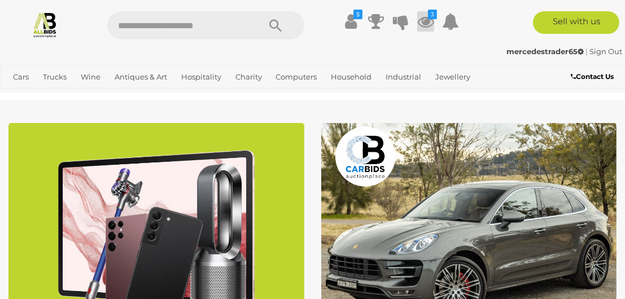
click at [427, 21] on icon at bounding box center [426, 21] width 17 height 20
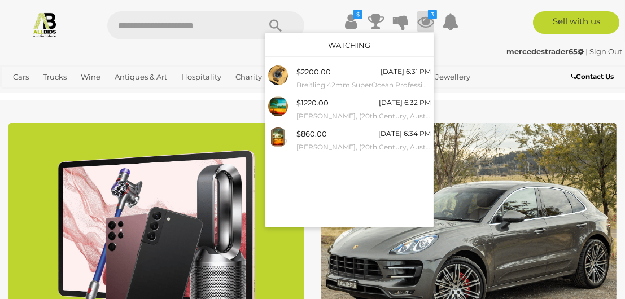
click at [176, 44] on div "mercedestrader65 | Sign Out mercedestrader65 | Sign Out" at bounding box center [312, 53] width 625 height 23
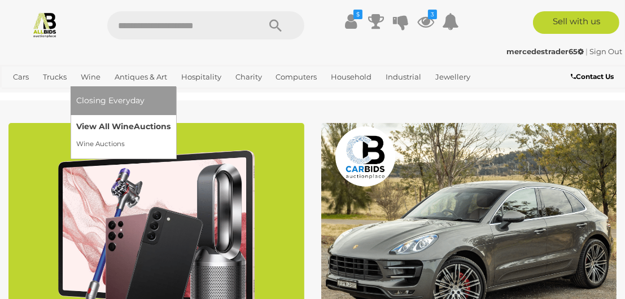
click at [99, 127] on link "View All Wine Auctions" at bounding box center [123, 127] width 94 height 18
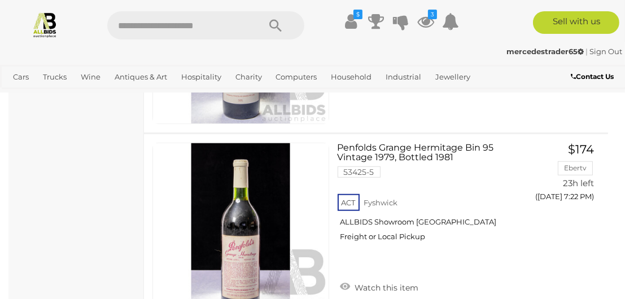
scroll to position [5103, 0]
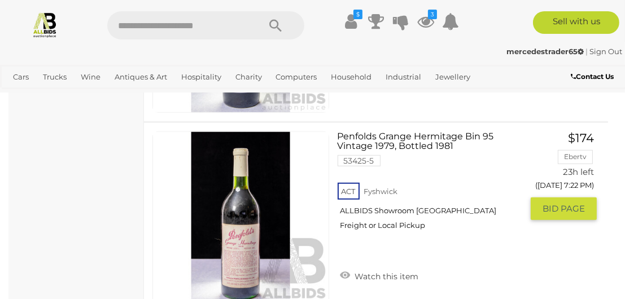
click at [239, 180] on link at bounding box center [241, 220] width 177 height 177
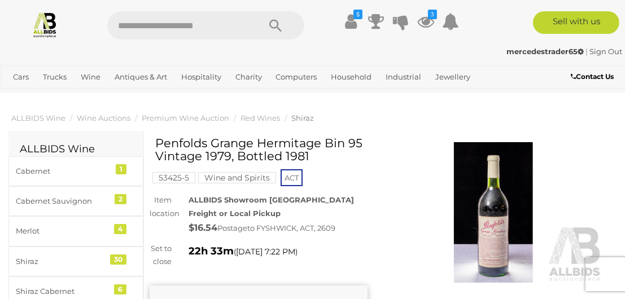
click at [507, 242] on img at bounding box center [494, 212] width 218 height 141
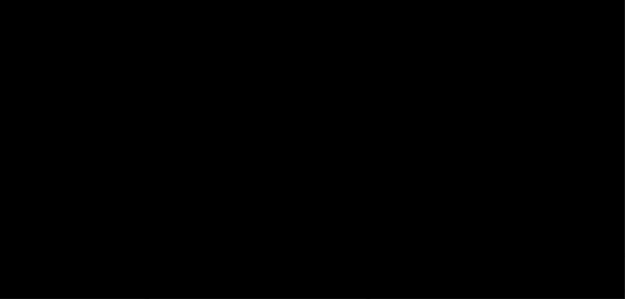
click at [507, 242] on div at bounding box center [312, 147] width 625 height 241
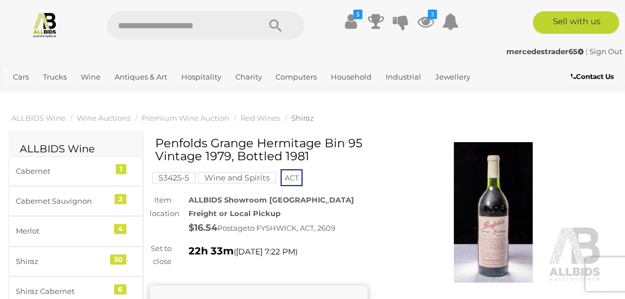
click at [492, 232] on img at bounding box center [494, 212] width 218 height 141
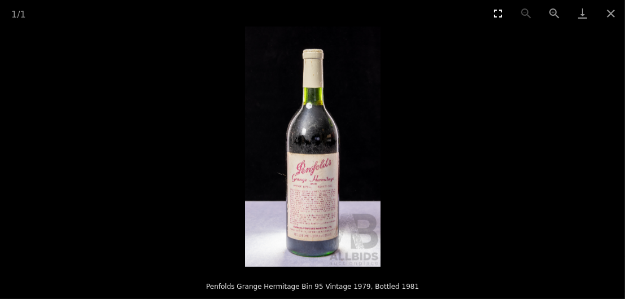
click at [498, 16] on button "Toggle fullscreen" at bounding box center [498, 13] width 28 height 27
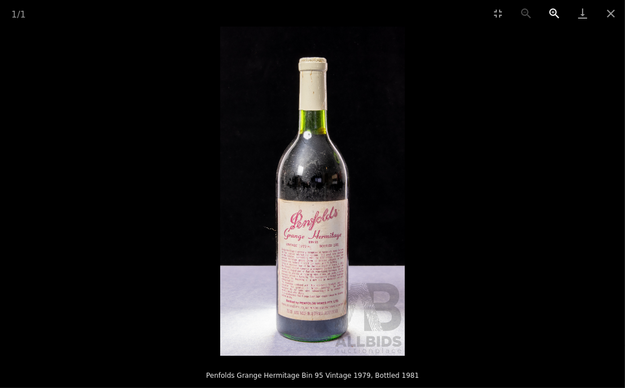
click at [549, 16] on button "Zoom in" at bounding box center [555, 13] width 28 height 27
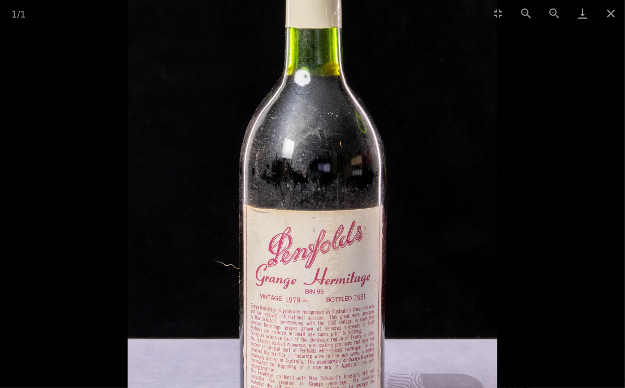
scroll to position [238, 0]
click at [575, 99] on div at bounding box center [312, 191] width 625 height 329
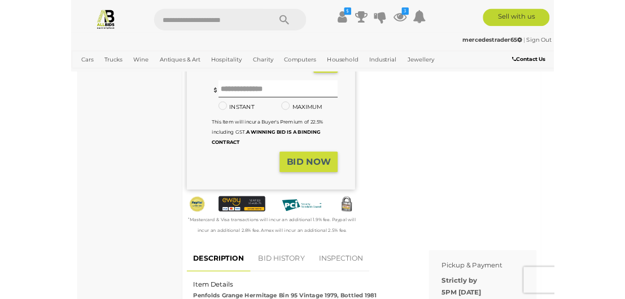
scroll to position [0, 0]
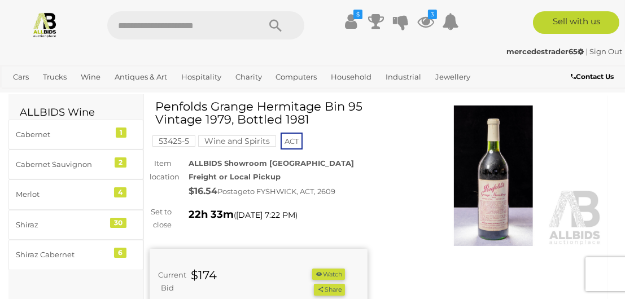
scroll to position [51, 0]
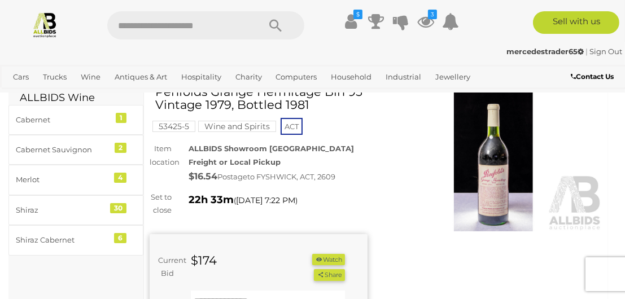
click at [497, 161] on img at bounding box center [494, 161] width 218 height 141
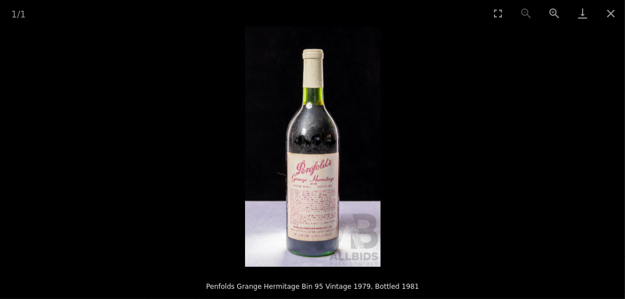
click at [296, 170] on img at bounding box center [313, 147] width 136 height 241
click at [499, 16] on button "Toggle fullscreen" at bounding box center [498, 13] width 28 height 27
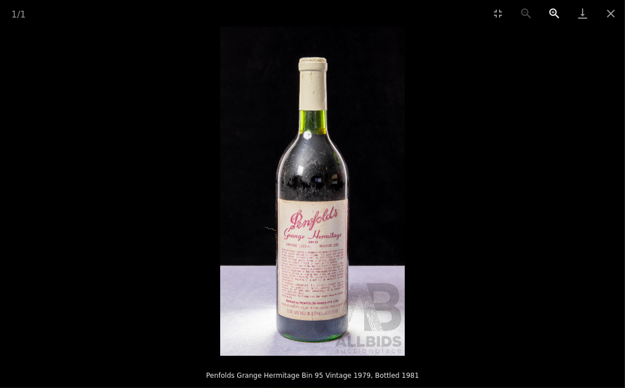
click at [555, 14] on button "Zoom in" at bounding box center [555, 13] width 28 height 27
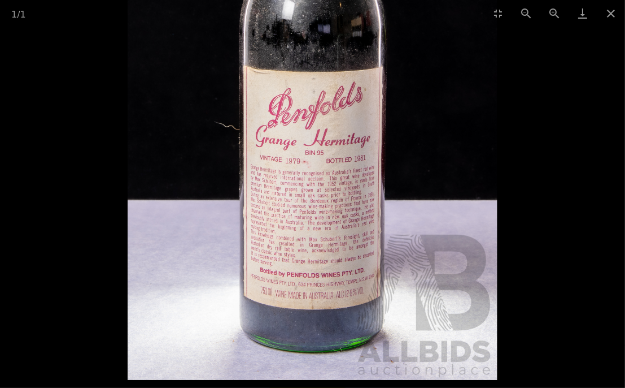
drag, startPoint x: 294, startPoint y: 306, endPoint x: 342, endPoint y: 127, distance: 185.3
click at [342, 127] on img at bounding box center [313, 51] width 370 height 658
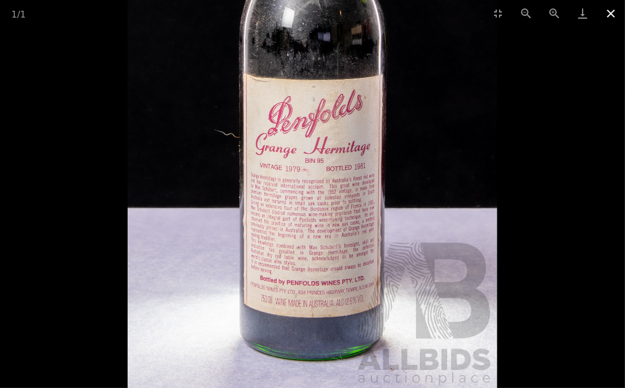
click at [612, 15] on button "Close gallery" at bounding box center [611, 13] width 28 height 27
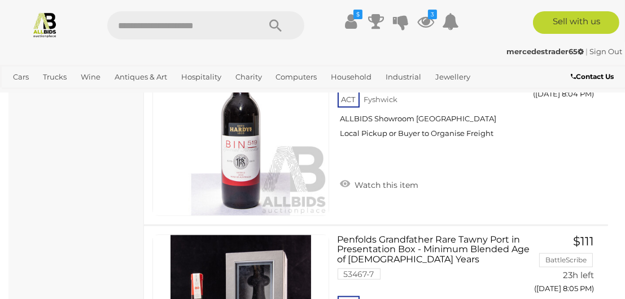
scroll to position [9947, 0]
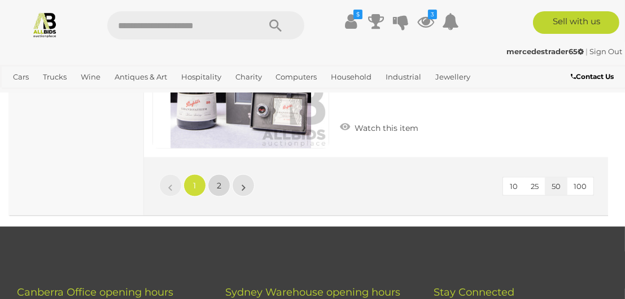
click at [219, 181] on span "2" at bounding box center [219, 186] width 5 height 10
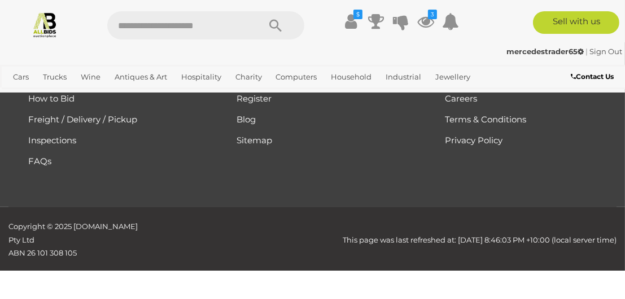
scroll to position [217, 0]
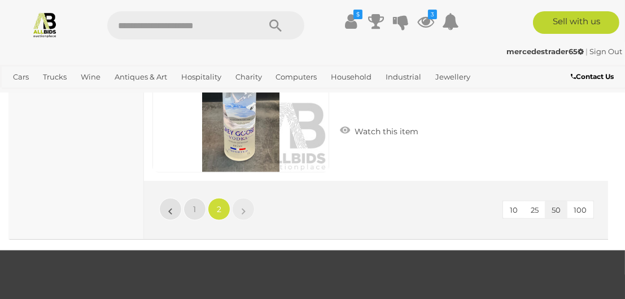
scroll to position [1589, 0]
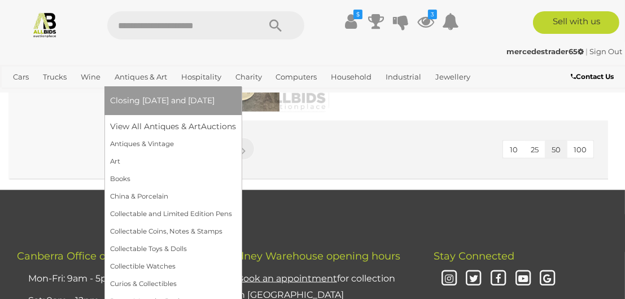
click at [157, 71] on link "Antiques & Art" at bounding box center [141, 77] width 62 height 19
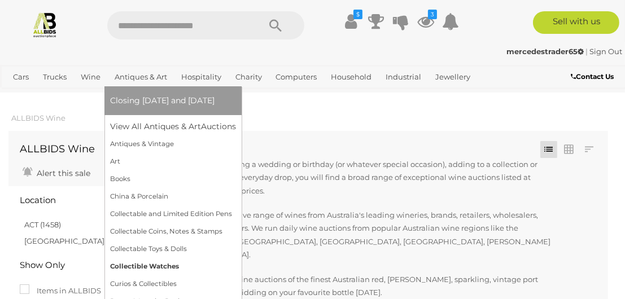
click at [129, 267] on link "Collectible Watches" at bounding box center [173, 267] width 126 height 18
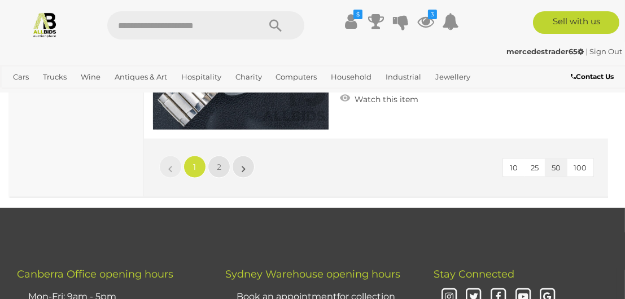
scroll to position [9873, 0]
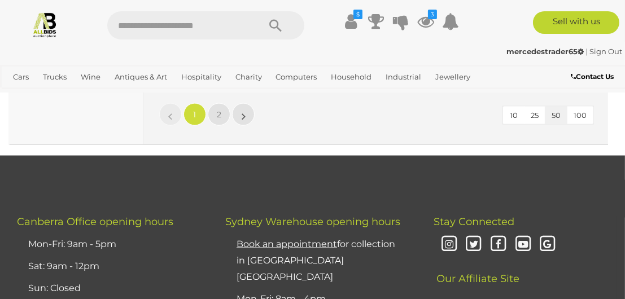
click at [490, 235] on icon at bounding box center [499, 245] width 20 height 20
